Goal: Task Accomplishment & Management: Use online tool/utility

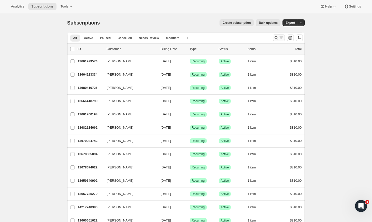
click at [277, 38] on icon "Search and filter results" at bounding box center [276, 37] width 5 height 5
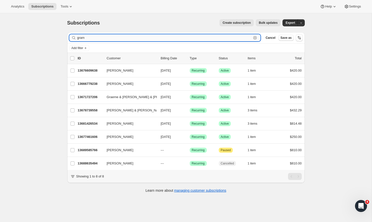
type input "gram"
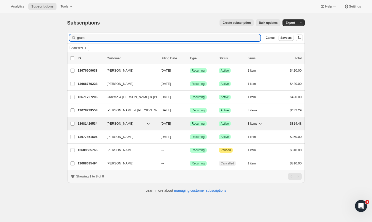
drag, startPoint x: 97, startPoint y: 38, endPoint x: 90, endPoint y: 123, distance: 85.9
click at [90, 123] on p "13681426534" at bounding box center [90, 123] width 25 height 5
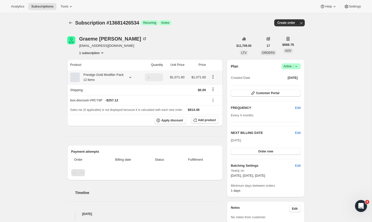
click at [130, 79] on icon at bounding box center [130, 77] width 5 height 5
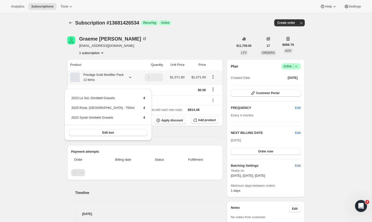
click at [63, 108] on div "2023 Le Sol, Gimblett Gravels 4 2025 Rosé, Hawke's Bay - 750ml 4 2023 Syrah Gim…" at bounding box center [108, 116] width 91 height 57
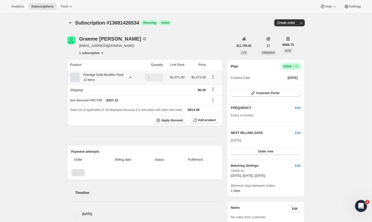
click at [131, 79] on icon at bounding box center [130, 77] width 5 height 5
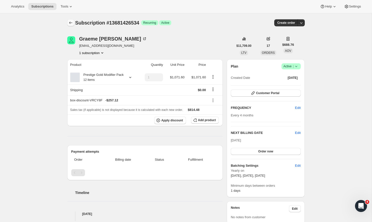
click at [71, 24] on icon "Subscriptions" at bounding box center [70, 22] width 5 height 5
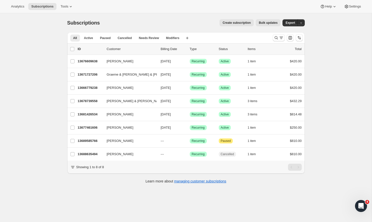
click at [65, 3] on div "Analytics Subscriptions Tools Help Settings" at bounding box center [186, 6] width 372 height 13
click at [68, 4] on icon at bounding box center [70, 6] width 5 height 5
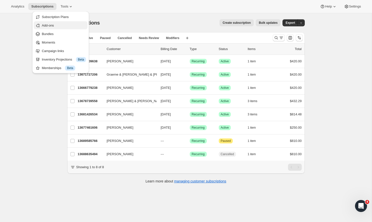
click at [52, 28] on span "Add-ons" at bounding box center [64, 25] width 44 height 5
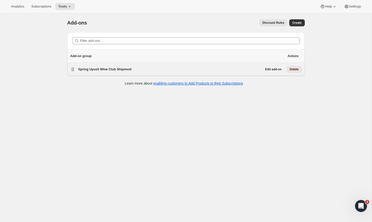
click at [293, 70] on span "Delete" at bounding box center [294, 69] width 9 height 4
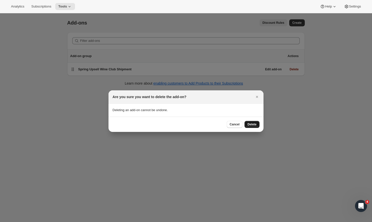
click at [252, 124] on span "Delete" at bounding box center [252, 124] width 9 height 4
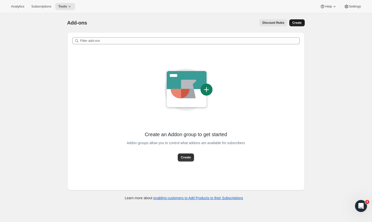
click at [297, 22] on span "Create" at bounding box center [296, 23] width 9 height 4
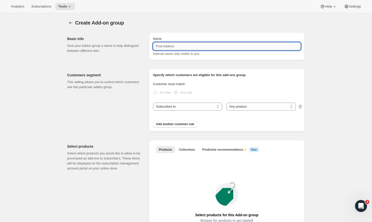
click at [165, 46] on input "Name" at bounding box center [227, 46] width 148 height 8
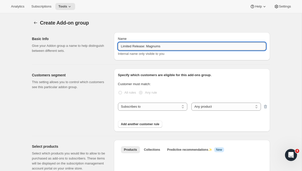
click at [137, 47] on input "Limited Release: Magnums" at bounding box center [192, 46] width 148 height 8
click at [173, 44] on input "Limited Availability: Magnums" at bounding box center [192, 46] width 148 height 8
type input "Limited Availability: Magnums"
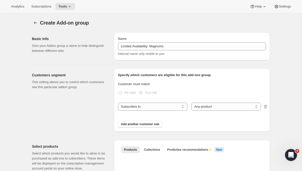
click at [146, 57] on div "Name Limited Availability: Magnums Internal name only visible to you" at bounding box center [192, 46] width 156 height 28
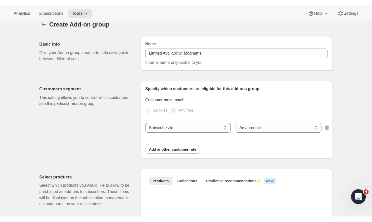
scroll to position [13, 0]
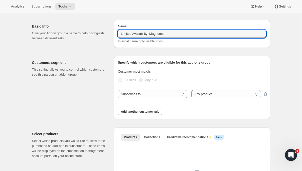
drag, startPoint x: 174, startPoint y: 35, endPoint x: 77, endPoint y: 34, distance: 97.5
click at [77, 34] on div "Basic Info Give your Addon group a name to help distinguish between different s…" at bounding box center [149, 32] width 242 height 32
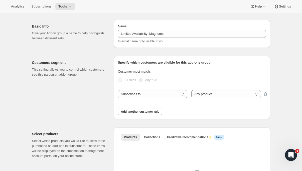
click at [116, 52] on div "Customers segment This setting allows you to control which customers see this p…" at bounding box center [149, 85] width 242 height 67
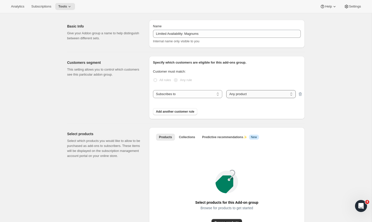
select select "selectedProducts"
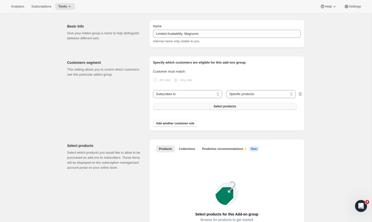
click at [208, 108] on button "Select products" at bounding box center [225, 106] width 144 height 7
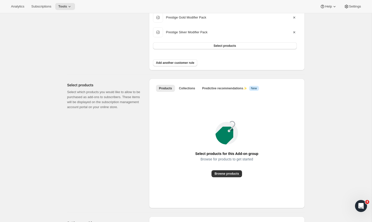
scroll to position [103, 0]
click at [184, 89] on span "Collections" at bounding box center [187, 88] width 16 height 4
click at [222, 173] on span "Add collection" at bounding box center [227, 173] width 21 height 4
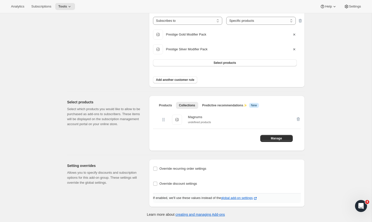
scroll to position [86, 0]
click at [155, 183] on input "Override discount settings" at bounding box center [155, 184] width 4 height 4
checkbox input "true"
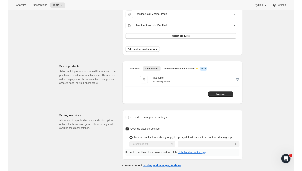
scroll to position [102, 0]
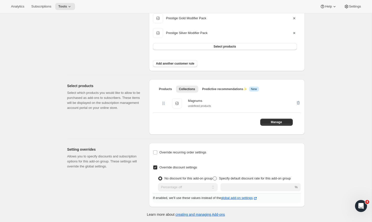
click at [217, 178] on span at bounding box center [215, 178] width 4 height 4
click at [213, 177] on input "Specify default discount rate for this add-on group" at bounding box center [213, 176] width 0 height 0
radio input "true"
click at [241, 187] on input "integer" at bounding box center [252, 187] width 70 height 8
click at [321, 185] on div "Create Add-on group. This page is ready Create Add-on group Basic Info Give you…" at bounding box center [186, 66] width 372 height 311
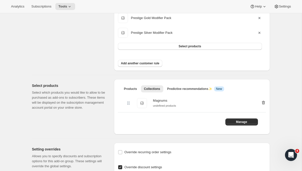
click at [263, 102] on icon "button" at bounding box center [263, 102] width 5 height 5
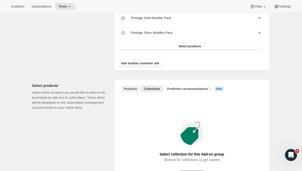
click at [126, 89] on span "Products" at bounding box center [130, 89] width 13 height 4
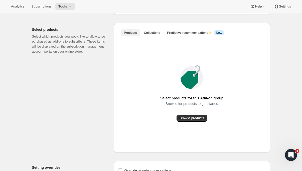
scroll to position [159, 0]
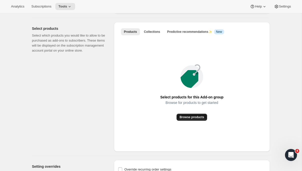
click at [190, 118] on span "Browse products" at bounding box center [191, 117] width 25 height 4
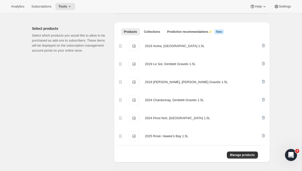
click at [131, 45] on span "2019 Aroha, Te Muna Road 1.5L" at bounding box center [134, 46] width 10 height 10
click at [94, 71] on div "Select products Select which products you would like to allow to be purchased a…" at bounding box center [71, 92] width 78 height 140
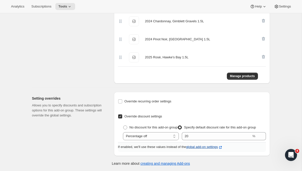
scroll to position [238, 0]
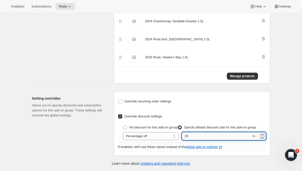
click at [206, 137] on input "integer" at bounding box center [217, 136] width 70 height 8
type input "2"
type input "15"
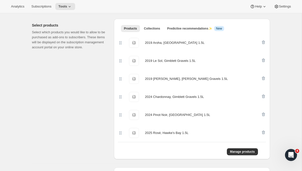
scroll to position [13, 0]
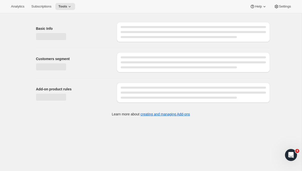
select select "selectedProducts"
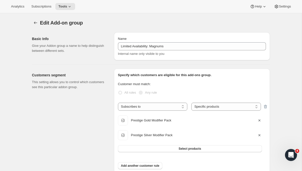
scroll to position [0, 0]
click at [37, 24] on icon "Addon groups" at bounding box center [35, 22] width 5 height 5
